Goal: Task Accomplishment & Management: Manage account settings

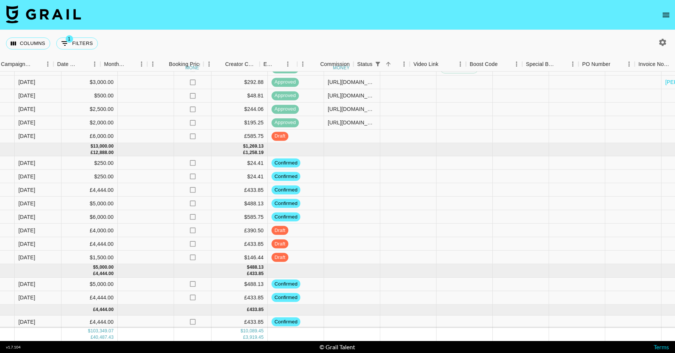
scroll to position [980, 396]
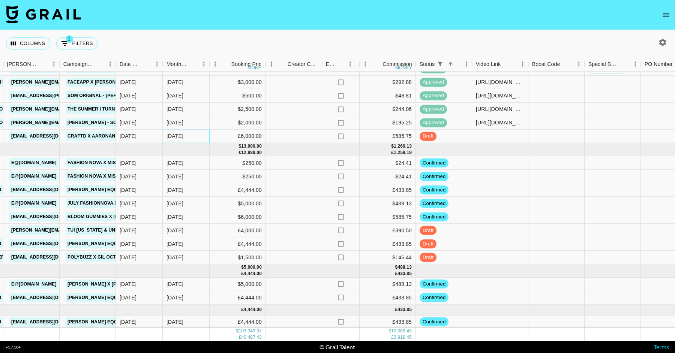
click at [198, 135] on div "[DATE]" at bounding box center [186, 136] width 47 height 13
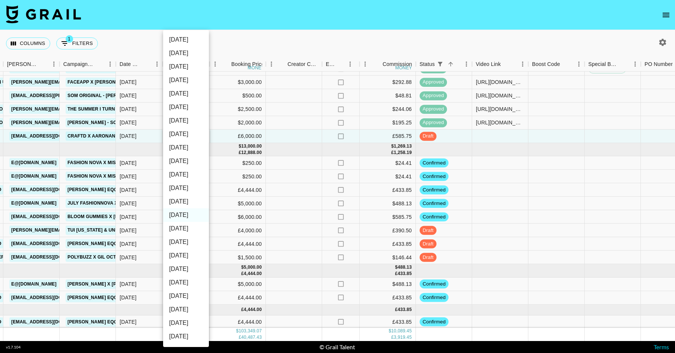
click at [186, 203] on li "[DATE]" at bounding box center [186, 201] width 46 height 13
type input "[DATE]"
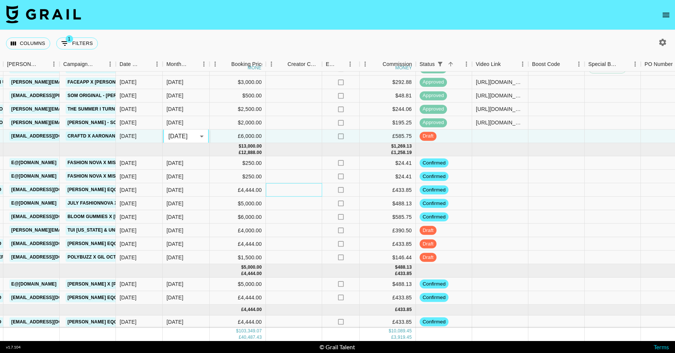
click at [299, 187] on div at bounding box center [294, 189] width 56 height 13
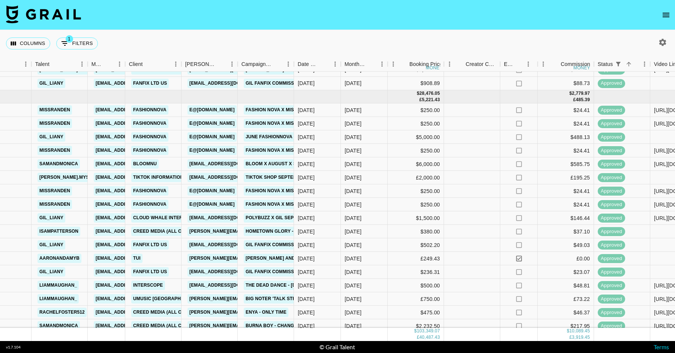
scroll to position [647, 218]
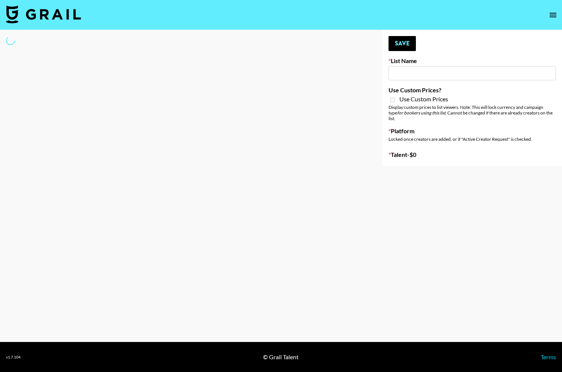
type input "EDM List"
select select "Song"
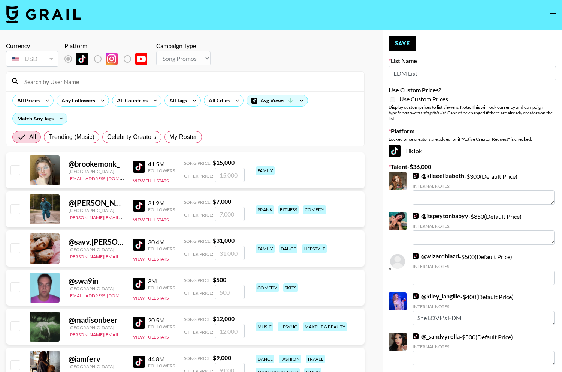
click at [124, 81] on input at bounding box center [190, 81] width 340 height 12
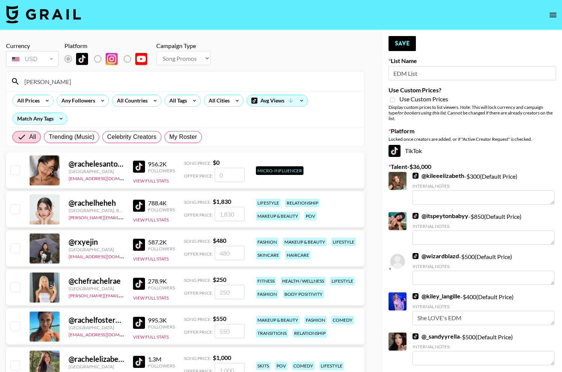
type input "rachel"
click at [16, 326] on input "checkbox" at bounding box center [14, 325] width 9 height 9
checkbox input "true"
type input "550"
click at [407, 39] on button "Save" at bounding box center [402, 43] width 27 height 15
